Goal: Information Seeking & Learning: Check status

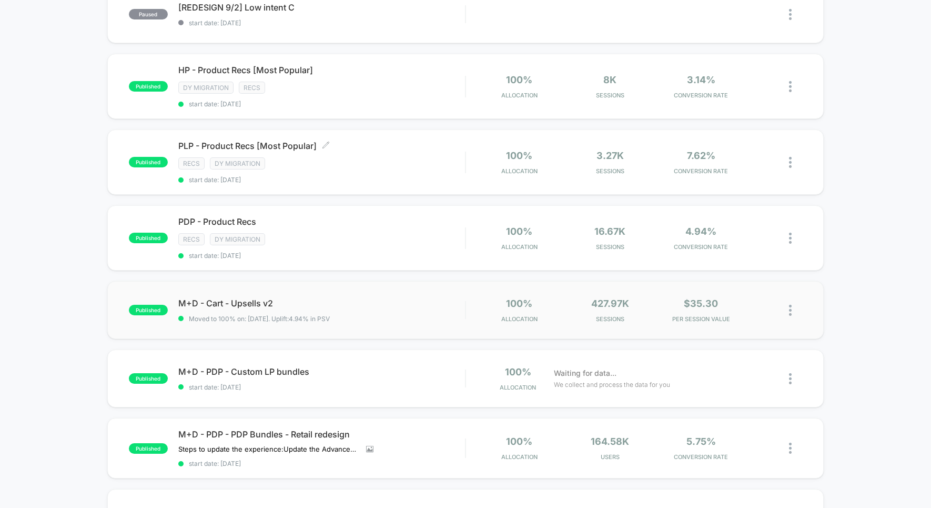
scroll to position [471, 0]
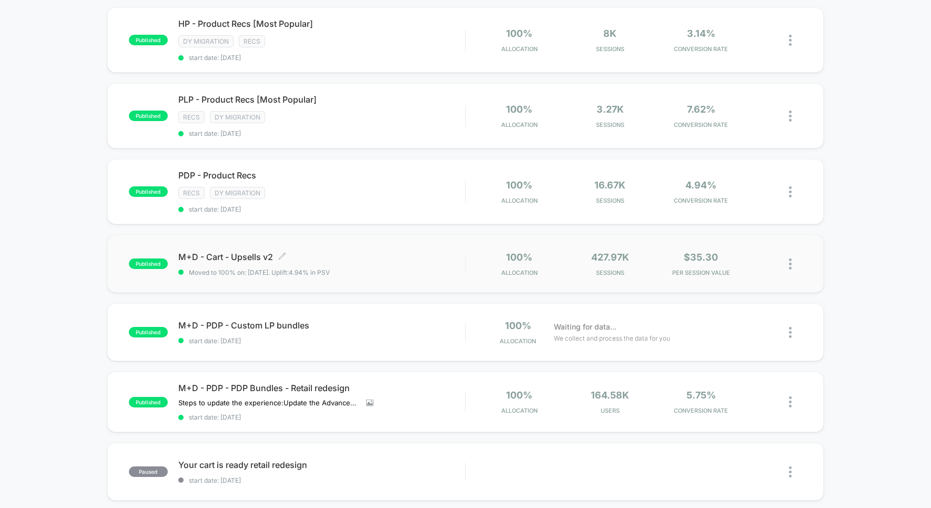
click at [368, 251] on span "M+D - Cart - Upsells v2 Click to edit experience details" at bounding box center [321, 256] width 287 height 11
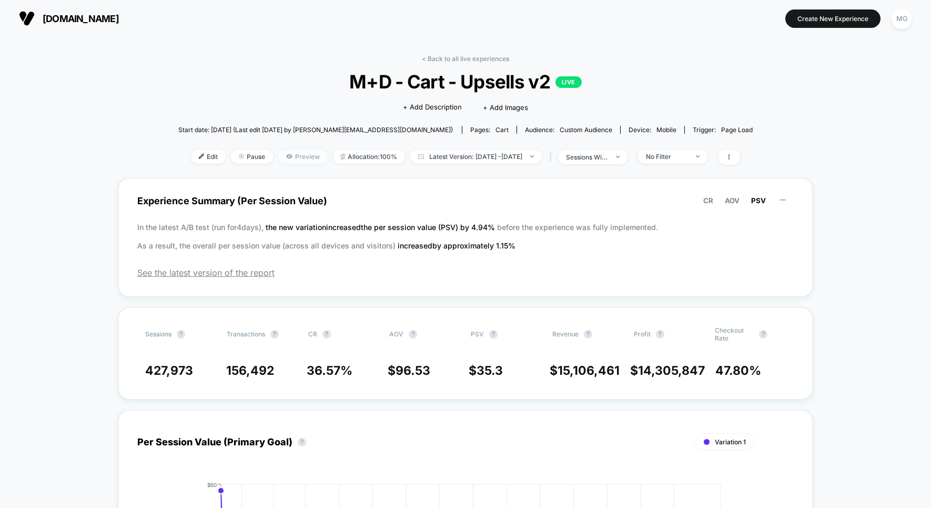
click at [282, 153] on span "Preview" at bounding box center [302, 156] width 49 height 14
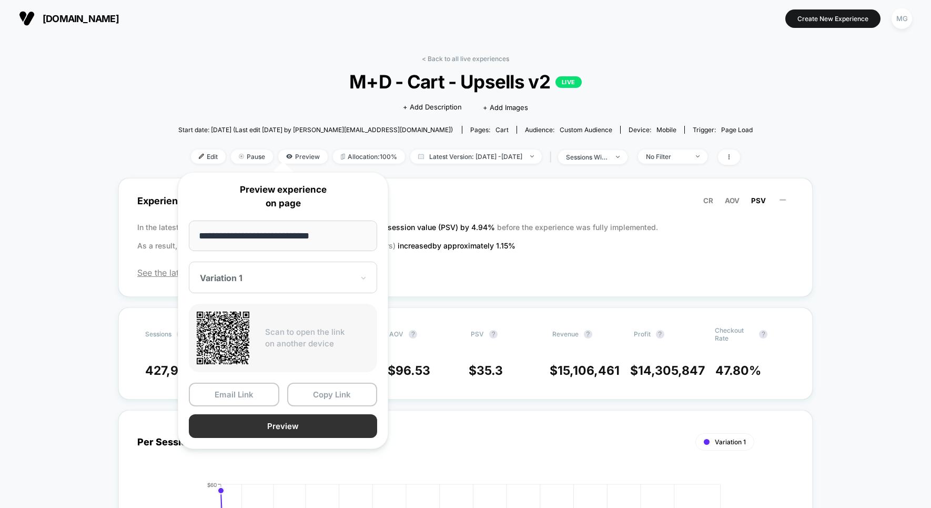
click at [289, 429] on button "Preview" at bounding box center [283, 426] width 188 height 24
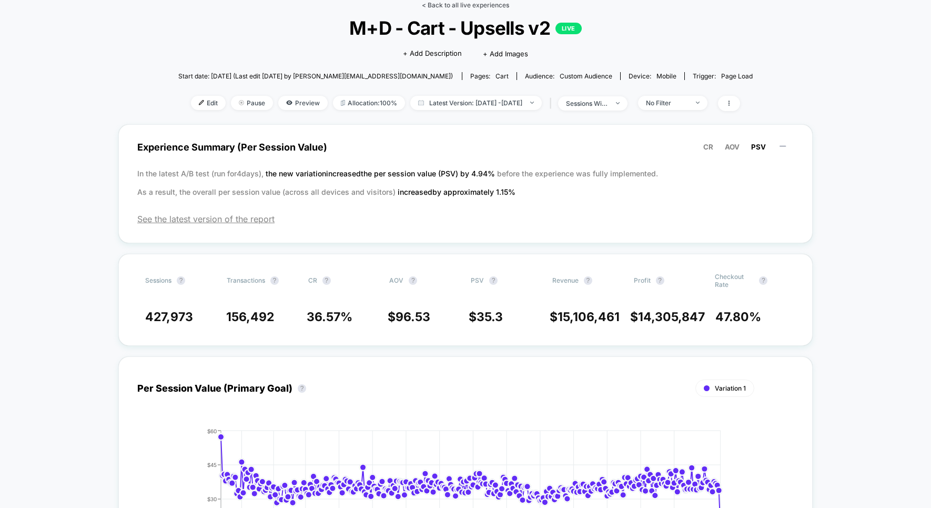
scroll to position [33, 0]
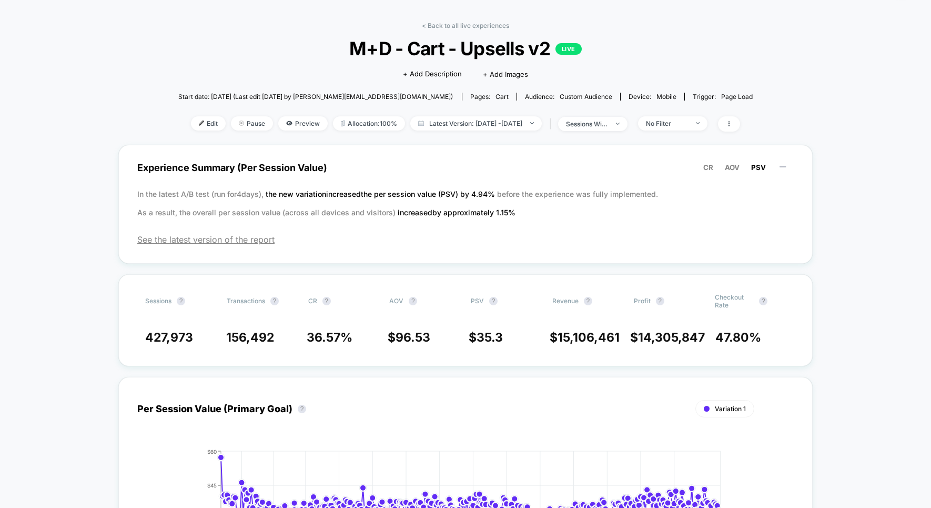
drag, startPoint x: 460, startPoint y: 24, endPoint x: 428, endPoint y: 54, distance: 43.2
click at [460, 25] on link "< Back to all live experiences" at bounding box center [465, 26] width 87 height 8
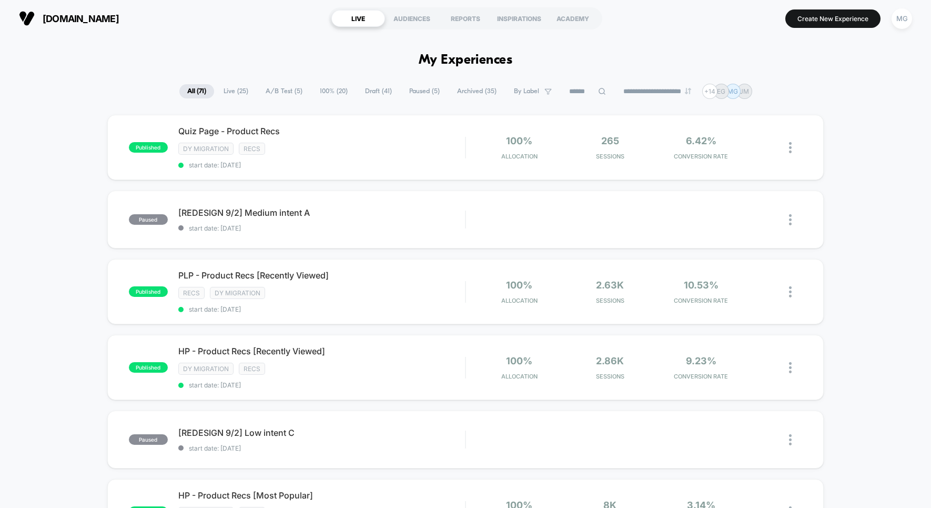
click at [226, 92] on span "Live ( 25 )" at bounding box center [236, 91] width 41 height 14
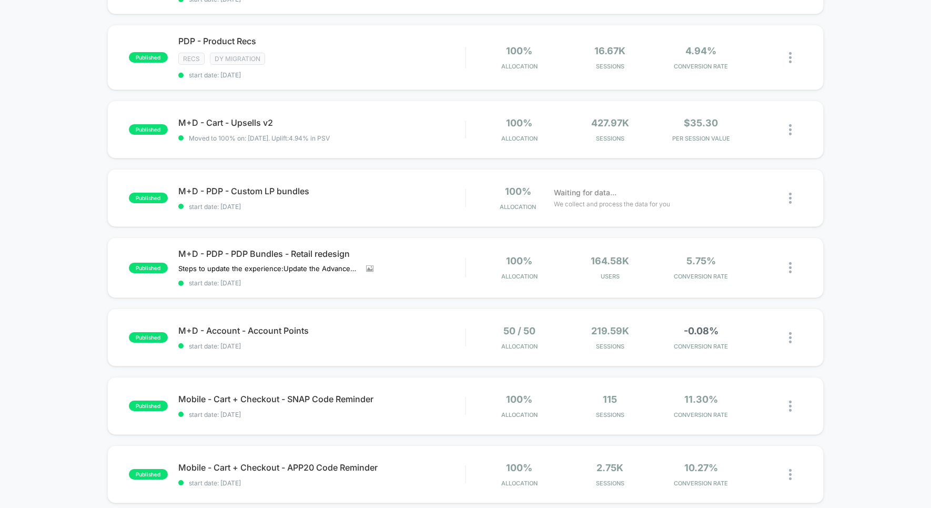
scroll to position [477, 0]
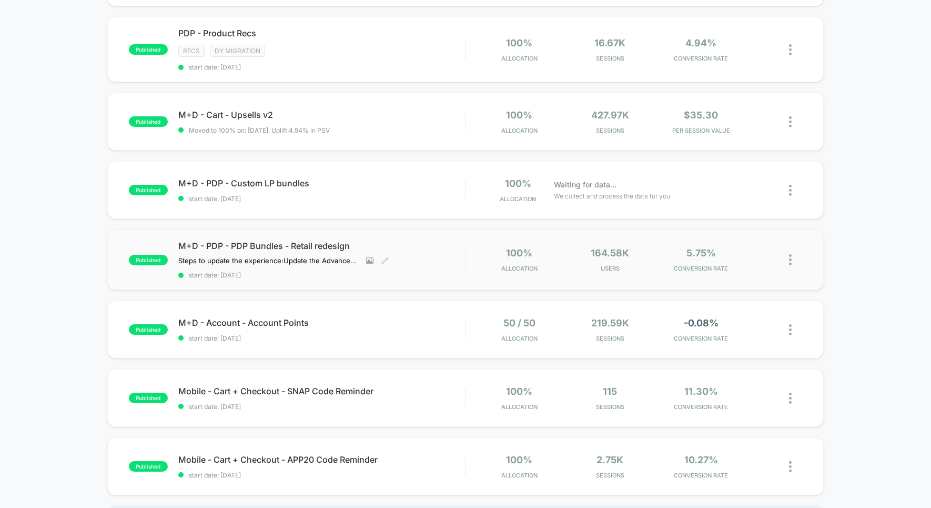
click at [425, 245] on div "M+D - PDP - PDP Bundles - Retail redesign Steps to update the experience: Updat…" at bounding box center [321, 259] width 287 height 38
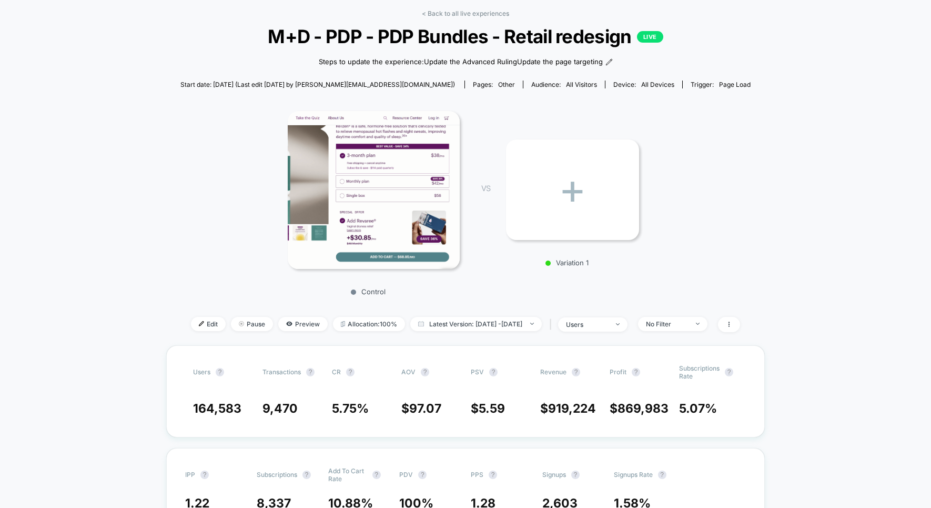
scroll to position [51, 0]
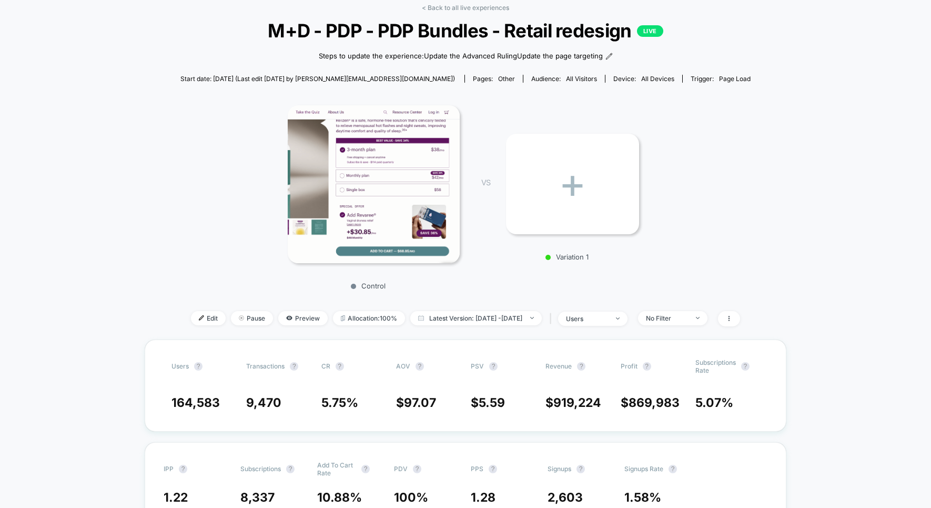
click at [465, 6] on link "< Back to all live experiences" at bounding box center [465, 8] width 87 height 8
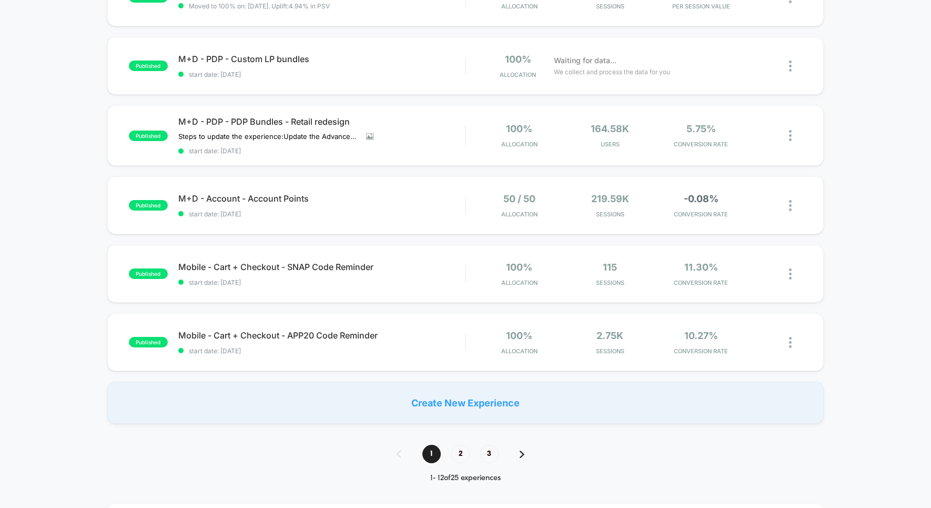
scroll to position [611, 0]
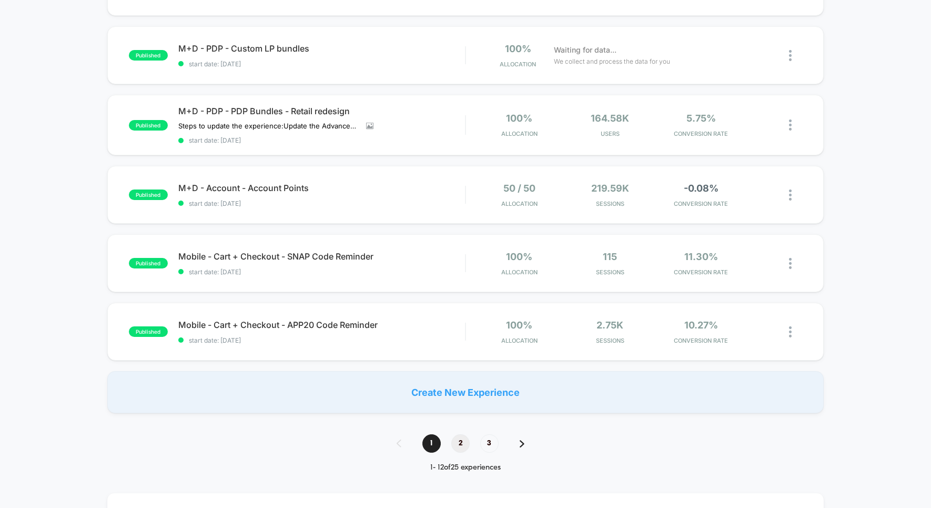
click at [457, 434] on span "2" at bounding box center [460, 443] width 18 height 18
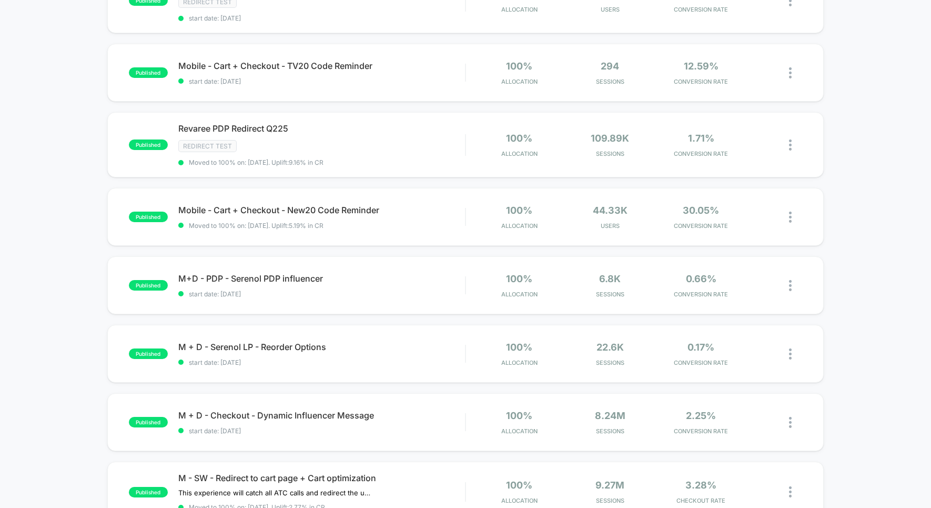
scroll to position [443, 0]
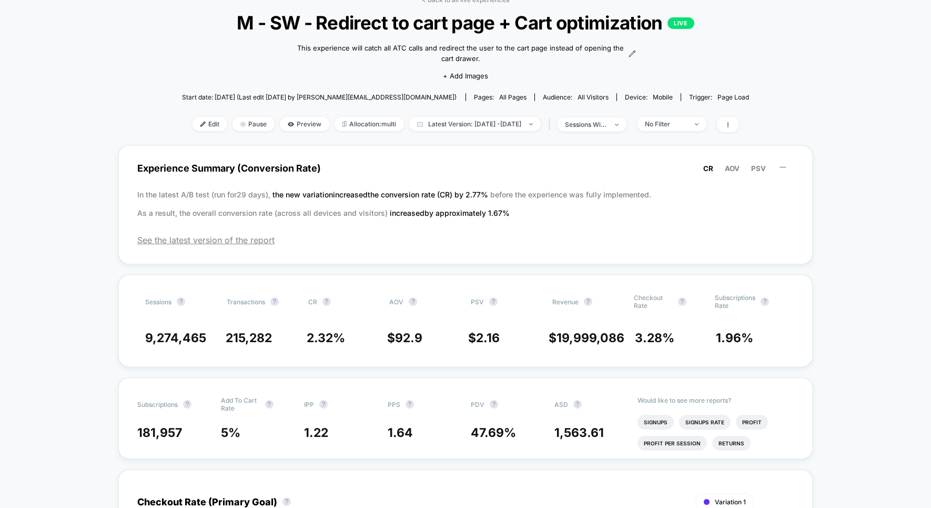
scroll to position [67, 0]
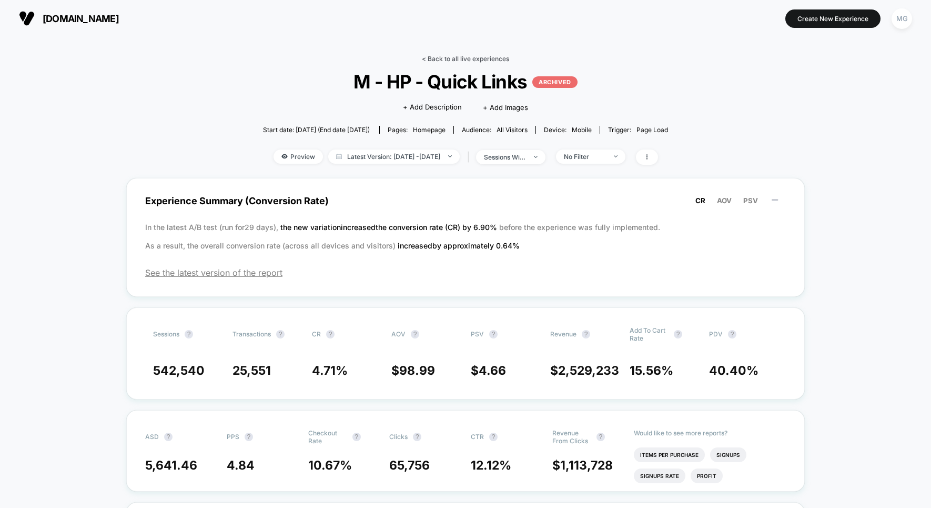
click at [461, 58] on link "< Back to all live experiences" at bounding box center [465, 59] width 87 height 8
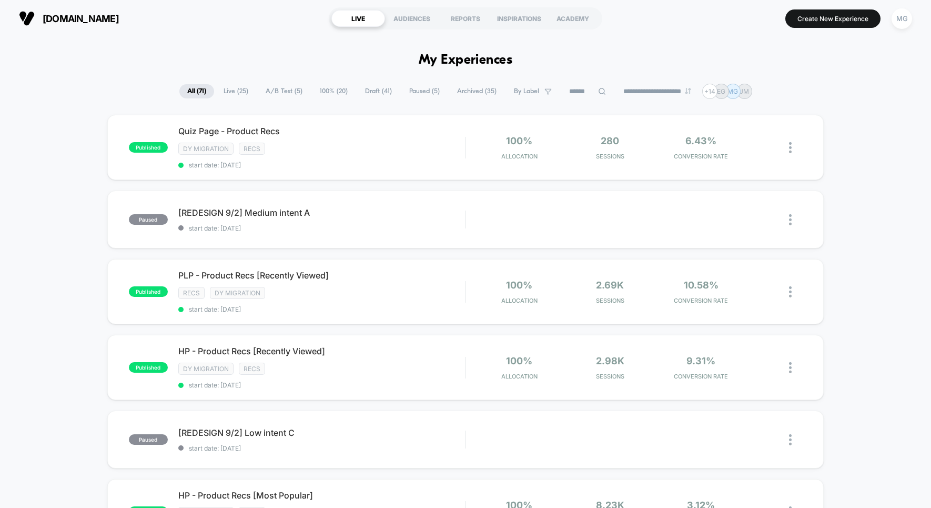
click at [245, 93] on span "Live ( 25 )" at bounding box center [236, 91] width 41 height 14
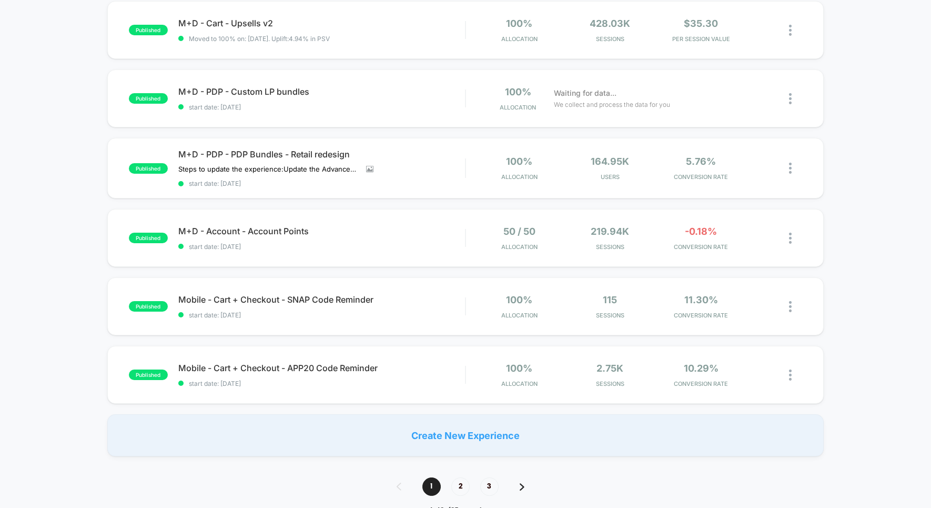
scroll to position [574, 0]
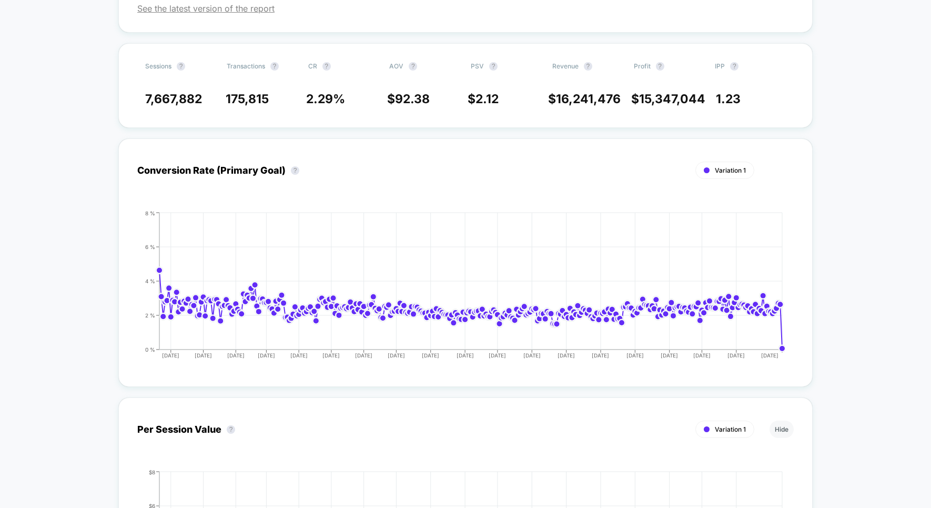
scroll to position [271, 0]
